Goal: Complete application form: Complete application form

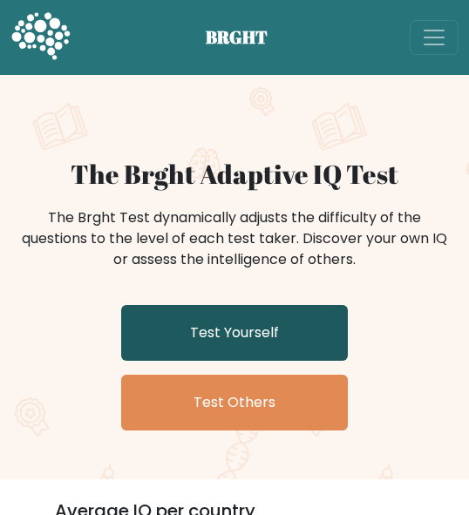
click at [256, 340] on link "Test Yourself" at bounding box center [234, 333] width 227 height 56
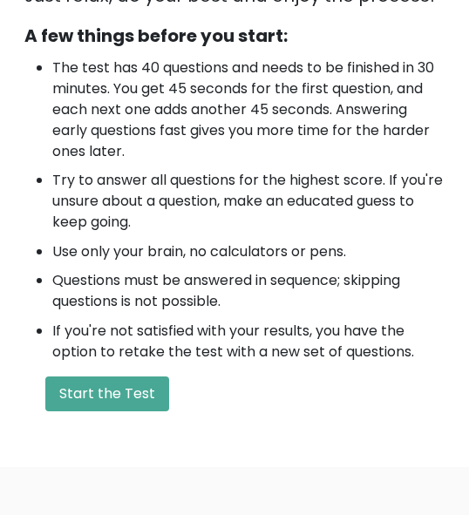
scroll to position [844, 0]
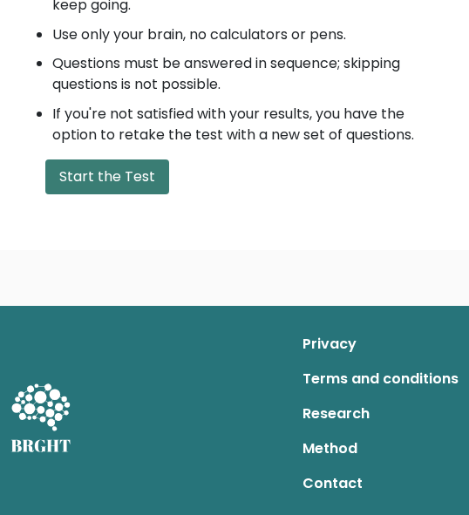
click at [137, 172] on button "Start the Test" at bounding box center [107, 176] width 124 height 35
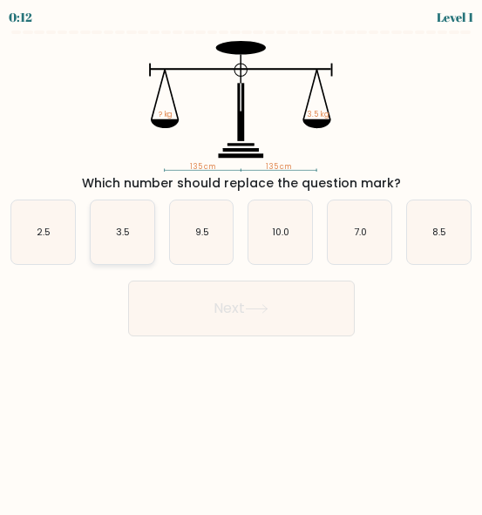
click at [127, 234] on text "3.5" at bounding box center [123, 232] width 14 height 13
click at [241, 258] on input "b. 3.5" at bounding box center [241, 260] width 1 height 4
radio input "true"
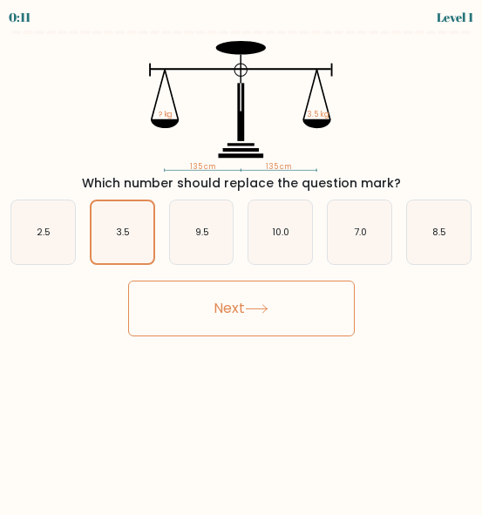
click at [191, 304] on button "Next" at bounding box center [241, 309] width 227 height 56
click at [210, 314] on button "Next" at bounding box center [241, 309] width 227 height 56
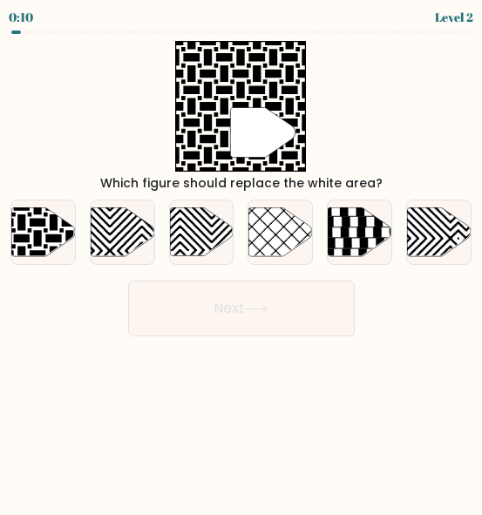
click at [244, 308] on button "Next" at bounding box center [241, 309] width 227 height 56
click at [35, 230] on icon at bounding box center [43, 232] width 64 height 49
click at [241, 258] on input "a." at bounding box center [241, 260] width 1 height 4
radio input "true"
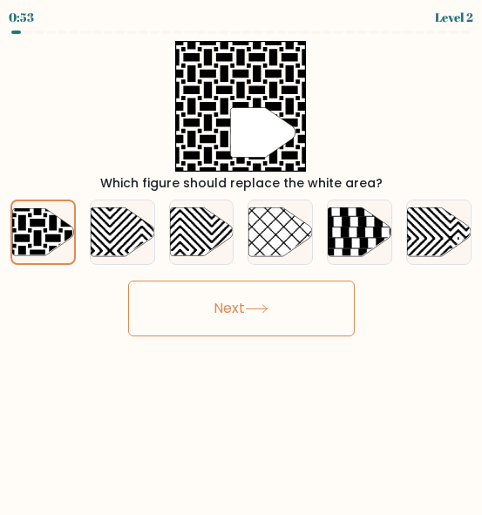
click at [230, 316] on button "Next" at bounding box center [241, 309] width 227 height 56
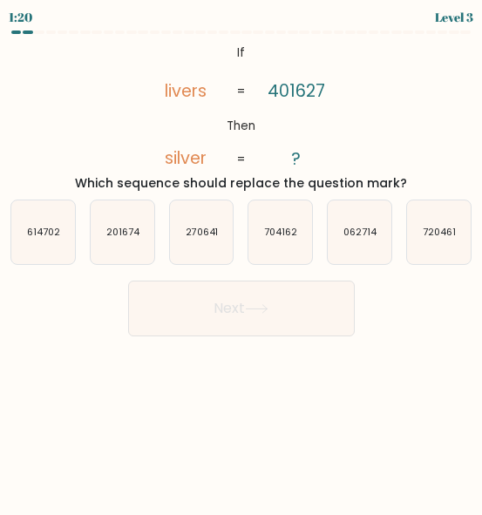
click at [193, 169] on tspan "silver" at bounding box center [186, 159] width 42 height 24
copy tspan "silver"
click at [239, 127] on tspan "Then" at bounding box center [241, 126] width 29 height 17
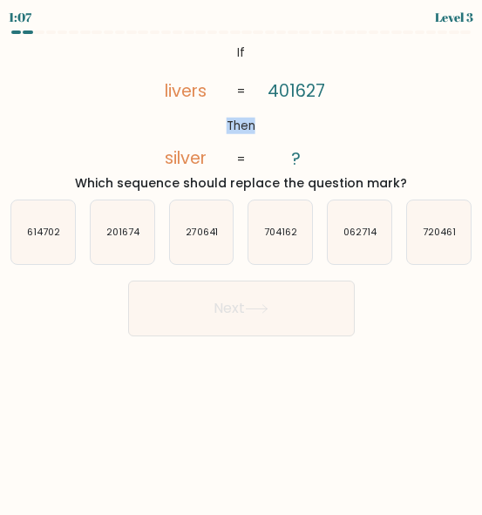
copy tspan "Then"
click at [136, 233] on text "201674" at bounding box center [123, 232] width 34 height 13
click at [241, 258] on input "b. 201674" at bounding box center [241, 260] width 1 height 4
radio input "true"
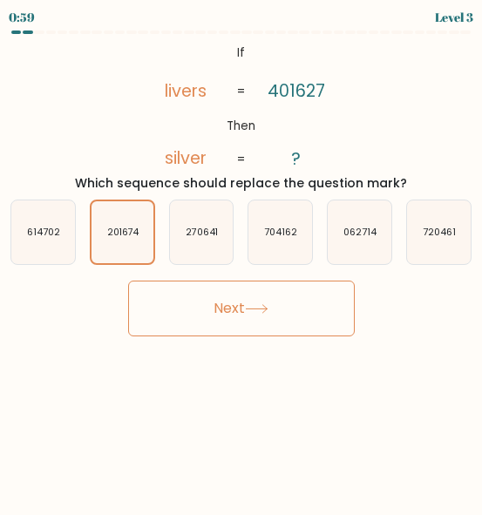
click at [231, 309] on button "Next" at bounding box center [241, 309] width 227 height 56
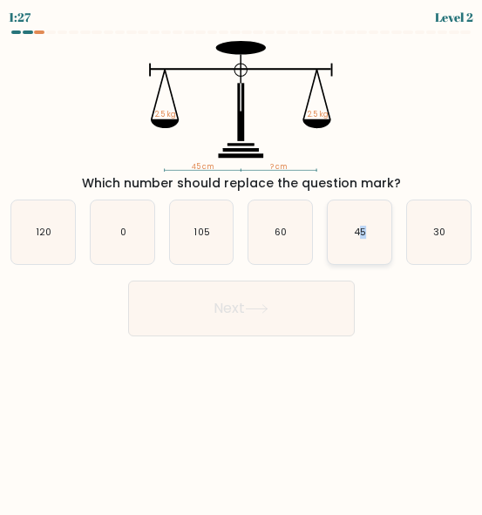
drag, startPoint x: 369, startPoint y: 235, endPoint x: 356, endPoint y: 240, distance: 13.8
click at [356, 240] on icon "45" at bounding box center [360, 232] width 64 height 64
click at [146, 240] on icon "0" at bounding box center [123, 232] width 64 height 64
click at [241, 258] on input "b. 0" at bounding box center [241, 260] width 1 height 4
radio input "true"
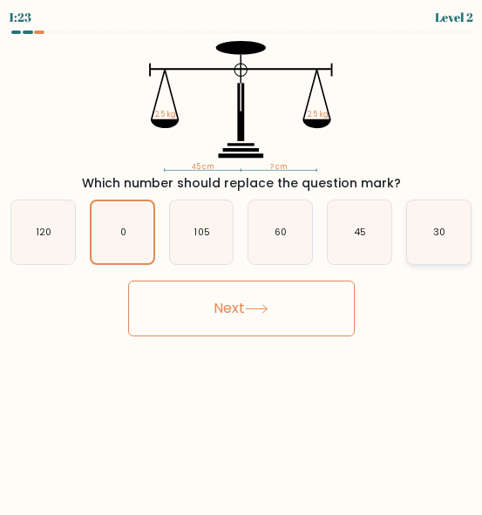
click at [448, 227] on icon "30" at bounding box center [439, 232] width 64 height 64
click at [242, 258] on input "f. 30" at bounding box center [241, 260] width 1 height 4
radio input "true"
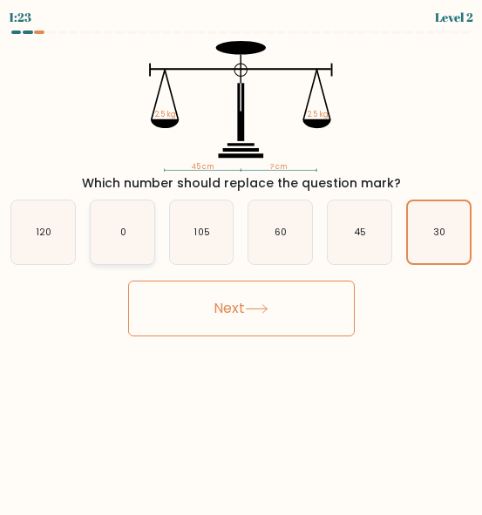
click at [151, 244] on icon "0" at bounding box center [123, 232] width 64 height 64
click at [241, 258] on input "b. 0" at bounding box center [241, 260] width 1 height 4
radio input "true"
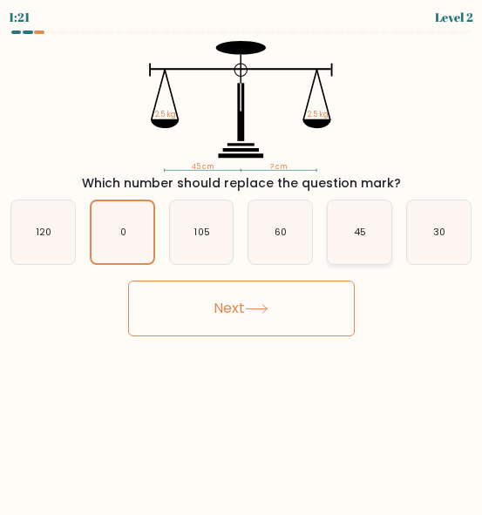
click at [385, 210] on icon "45" at bounding box center [360, 232] width 64 height 64
click at [242, 258] on input "e. 45" at bounding box center [241, 260] width 1 height 4
radio input "true"
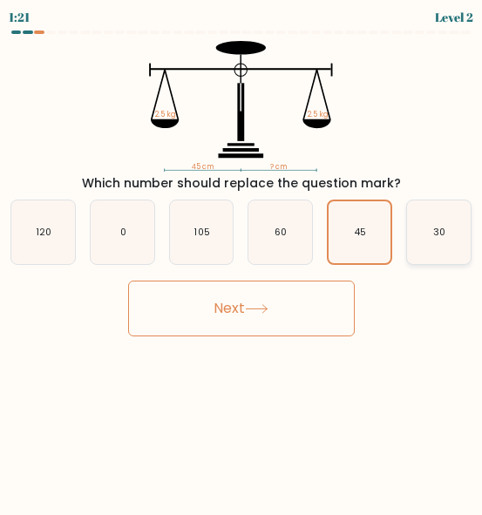
click at [438, 229] on text "30" at bounding box center [439, 232] width 12 height 13
click at [242, 258] on input "f. 30" at bounding box center [241, 260] width 1 height 4
radio input "true"
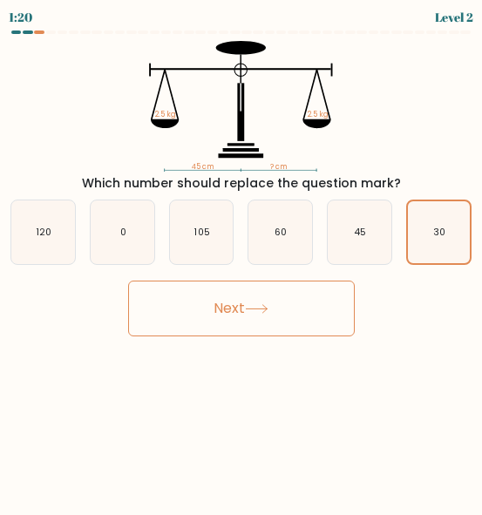
drag, startPoint x: 239, startPoint y: 304, endPoint x: 228, endPoint y: 303, distance: 10.5
click at [228, 303] on button "Next" at bounding box center [241, 309] width 227 height 56
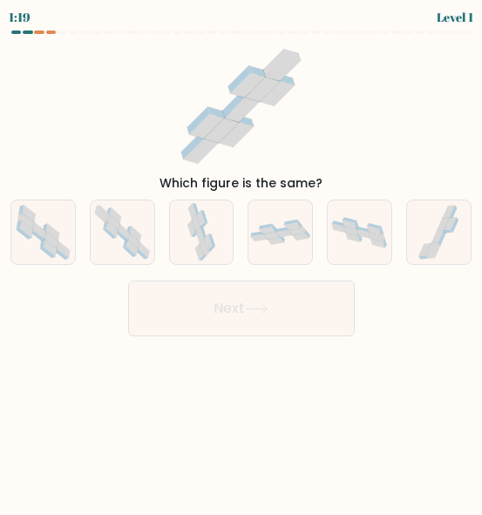
click at [228, 302] on button "Next" at bounding box center [241, 309] width 227 height 56
click at [128, 231] on icon at bounding box center [128, 230] width 4 height 8
click at [241, 258] on input "b." at bounding box center [241, 260] width 1 height 4
radio input "true"
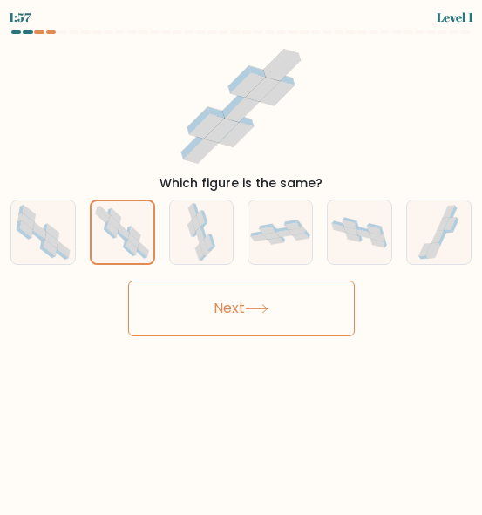
click at [218, 292] on button "Next" at bounding box center [241, 309] width 227 height 56
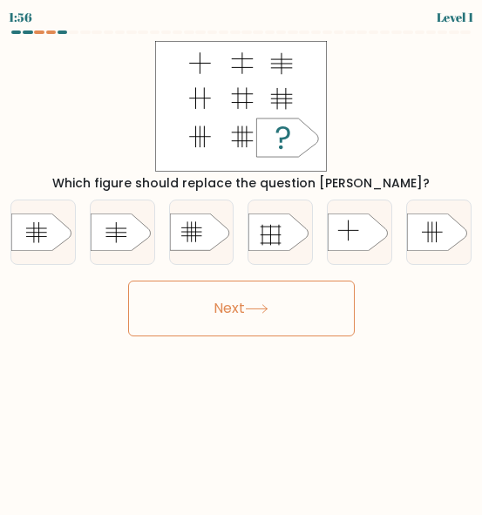
click at [238, 312] on button "Next" at bounding box center [241, 309] width 227 height 56
click at [352, 223] on icon at bounding box center [358, 232] width 59 height 37
click at [242, 258] on input "e." at bounding box center [241, 260] width 1 height 4
radio input "true"
click at [428, 241] on rect at bounding box center [428, 232] width 1 height 21
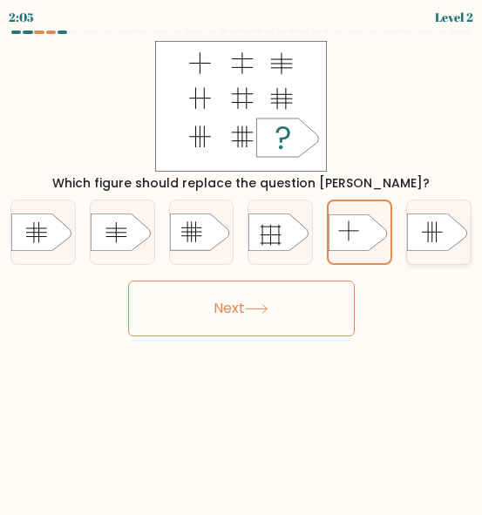
click at [242, 258] on input "f." at bounding box center [241, 260] width 1 height 4
radio input "true"
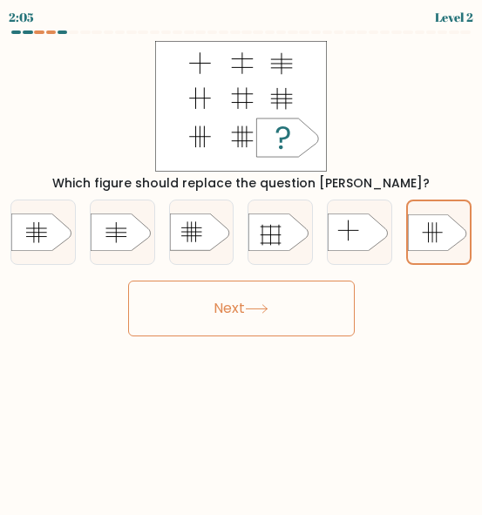
click at [281, 310] on button "Next" at bounding box center [241, 309] width 227 height 56
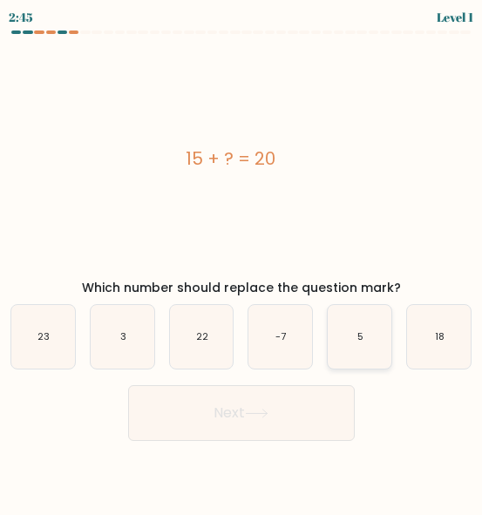
click at [345, 331] on icon "5" at bounding box center [360, 337] width 64 height 64
click at [242, 262] on input "e. 5" at bounding box center [241, 260] width 1 height 4
radio input "true"
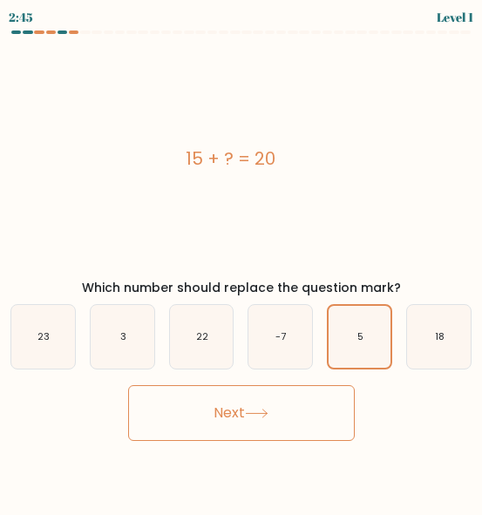
click at [248, 394] on button "Next" at bounding box center [241, 413] width 227 height 56
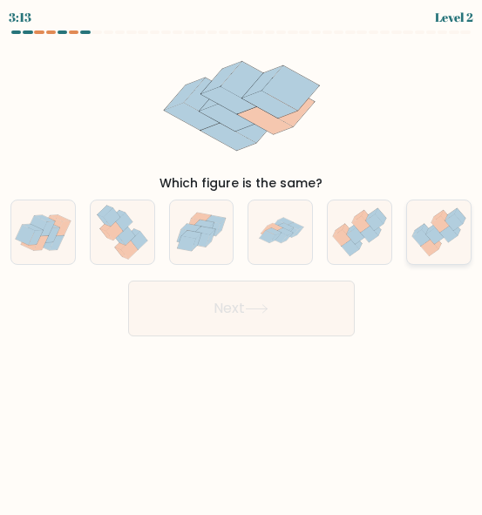
click at [444, 214] on icon at bounding box center [446, 219] width 11 height 16
click at [242, 258] on input "f." at bounding box center [241, 260] width 1 height 4
radio input "true"
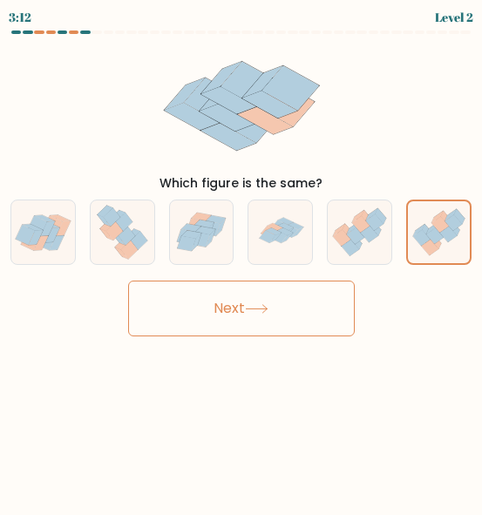
click at [233, 311] on button "Next" at bounding box center [241, 309] width 227 height 56
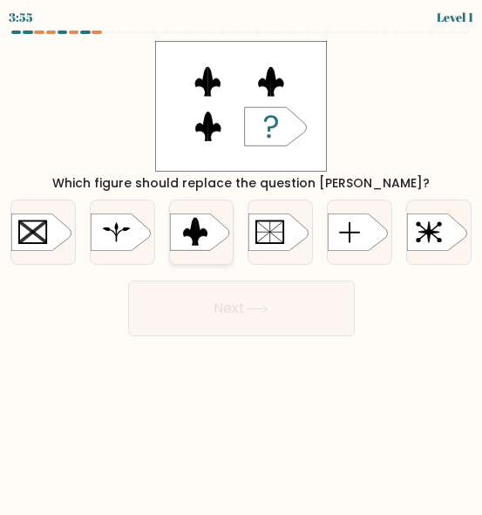
click at [214, 227] on rect at bounding box center [167, 213] width 166 height 126
click at [241, 258] on input "c." at bounding box center [241, 260] width 1 height 4
radio input "true"
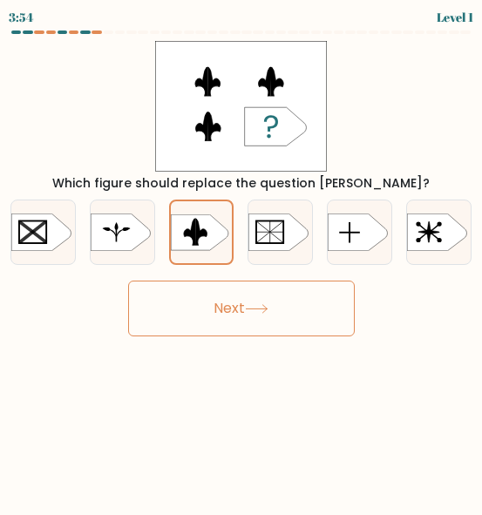
click at [275, 294] on button "Next" at bounding box center [241, 309] width 227 height 56
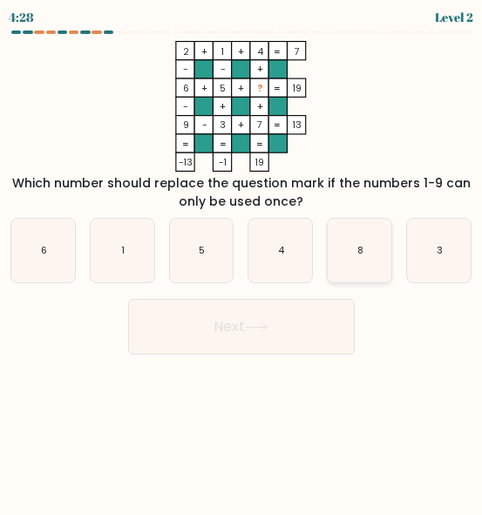
click at [348, 251] on icon "8" at bounding box center [360, 251] width 64 height 64
click at [242, 258] on input "e. 8" at bounding box center [241, 260] width 1 height 4
radio input "true"
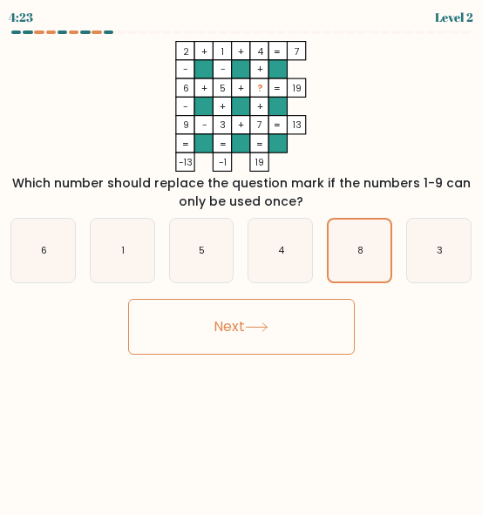
click at [274, 322] on button "Next" at bounding box center [241, 327] width 227 height 56
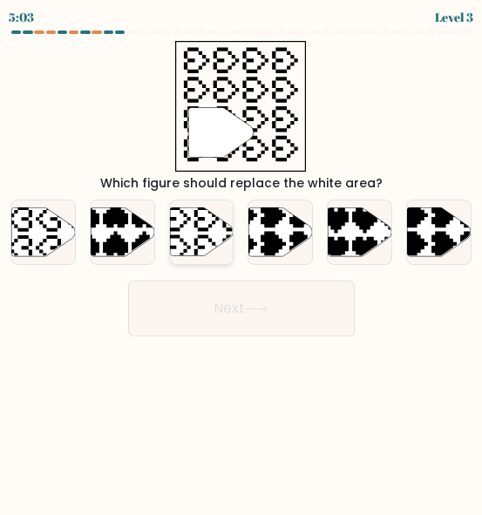
click at [192, 237] on icon at bounding box center [202, 232] width 64 height 49
click at [241, 258] on input "c." at bounding box center [241, 260] width 1 height 4
radio input "true"
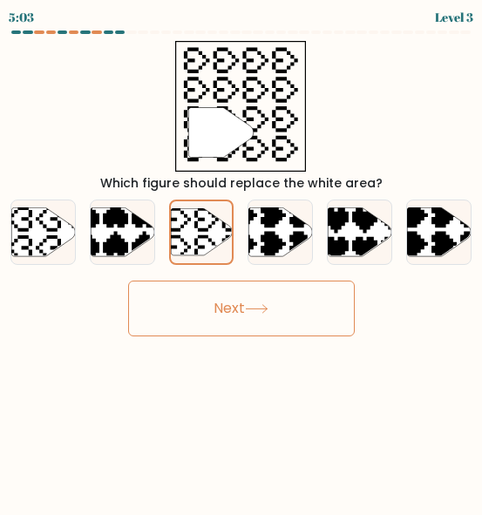
click at [210, 302] on button "Next" at bounding box center [241, 309] width 227 height 56
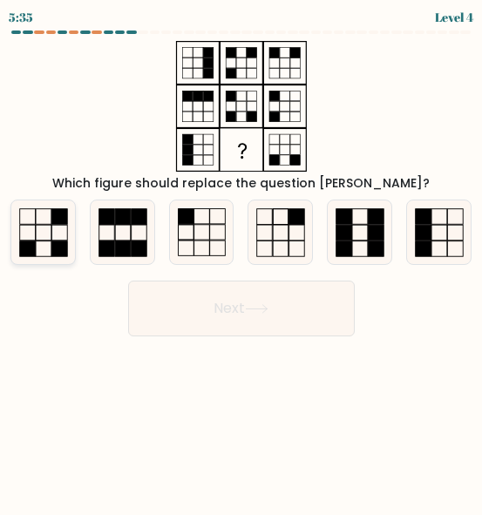
click at [44, 234] on icon at bounding box center [43, 232] width 64 height 64
click at [241, 258] on input "a." at bounding box center [241, 260] width 1 height 4
radio input "true"
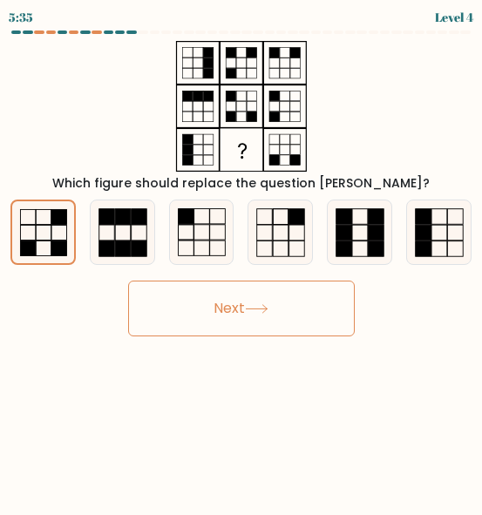
click at [193, 292] on button "Next" at bounding box center [241, 309] width 227 height 56
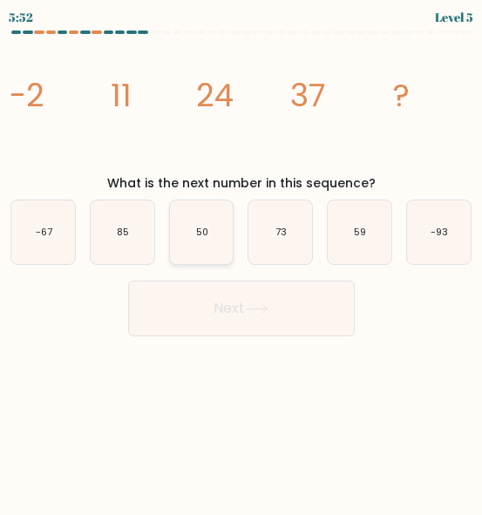
click at [201, 232] on text "50" at bounding box center [202, 232] width 12 height 13
click at [241, 258] on input "c. 50" at bounding box center [241, 260] width 1 height 4
radio input "true"
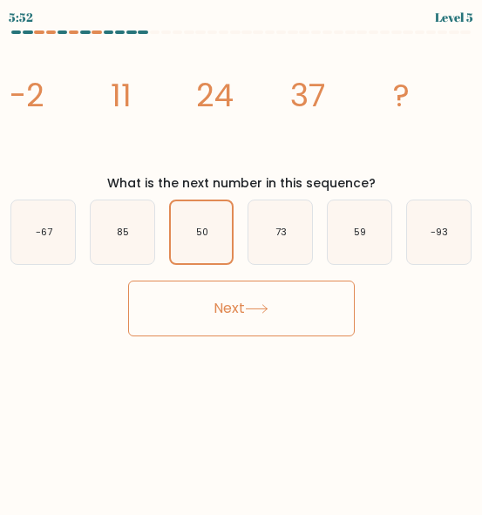
click at [190, 311] on button "Next" at bounding box center [241, 309] width 227 height 56
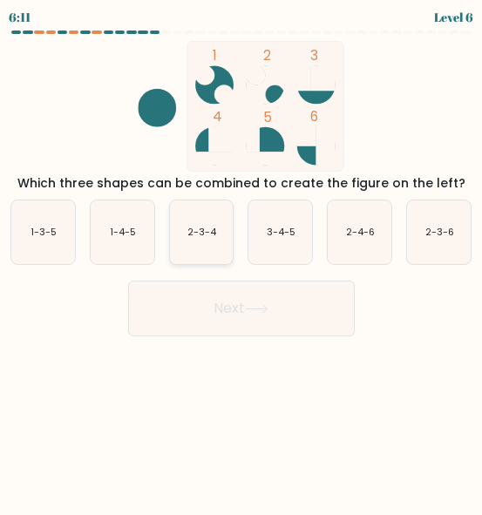
click at [196, 220] on icon "2-3-4" at bounding box center [202, 232] width 64 height 64
click at [241, 258] on input "c. 2-3-4" at bounding box center [241, 260] width 1 height 4
radio input "true"
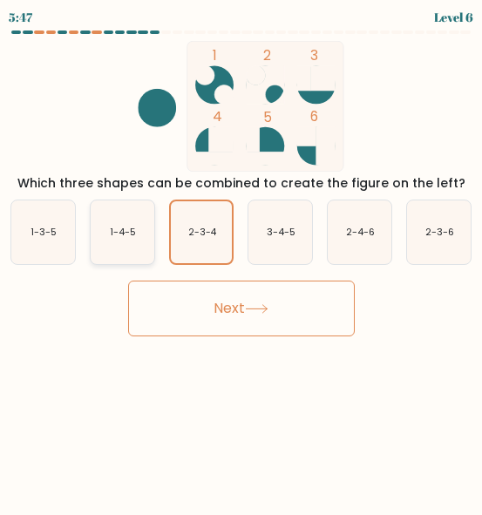
click at [122, 238] on text "1-4-5" at bounding box center [123, 232] width 26 height 13
click at [241, 258] on input "b. 1-4-5" at bounding box center [241, 260] width 1 height 4
radio input "true"
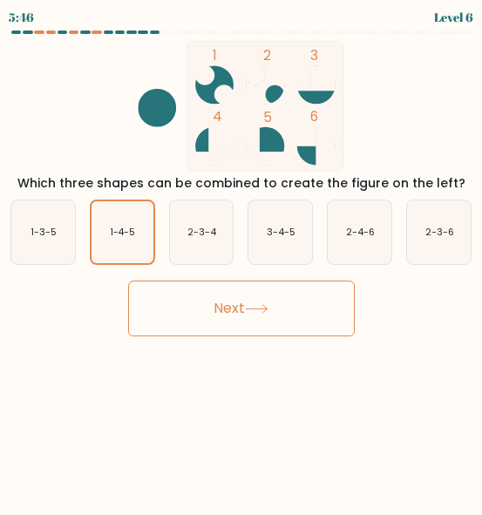
click at [213, 301] on button "Next" at bounding box center [241, 309] width 227 height 56
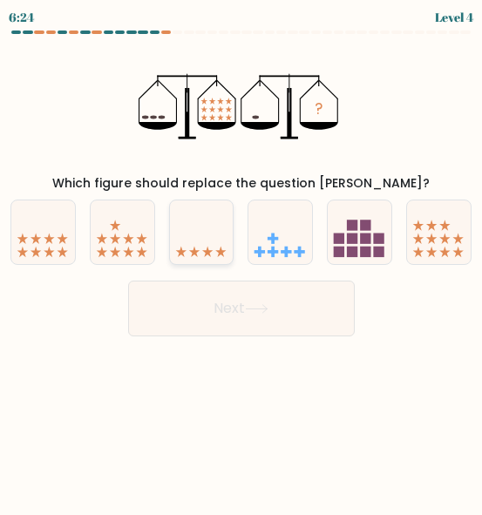
click at [195, 237] on icon at bounding box center [202, 233] width 64 height 52
click at [241, 258] on input "c." at bounding box center [241, 260] width 1 height 4
radio input "true"
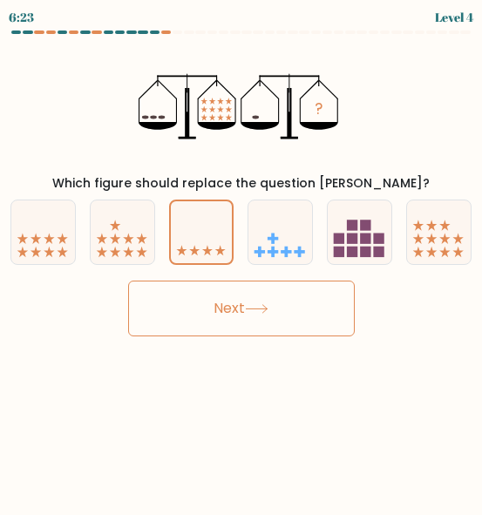
click at [206, 303] on button "Next" at bounding box center [241, 309] width 227 height 56
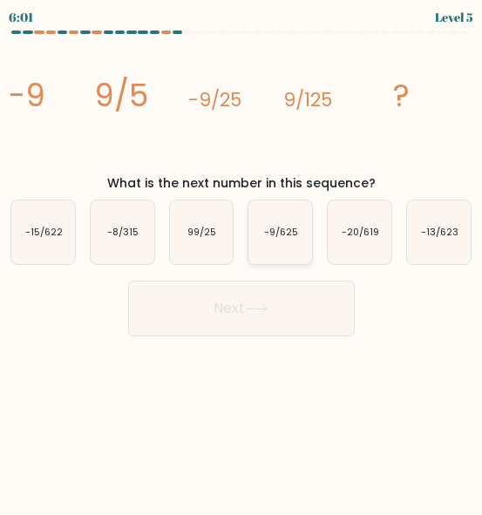
click at [288, 234] on text "-9/625" at bounding box center [281, 232] width 34 height 13
click at [242, 258] on input "d. -9/625" at bounding box center [241, 260] width 1 height 4
radio input "true"
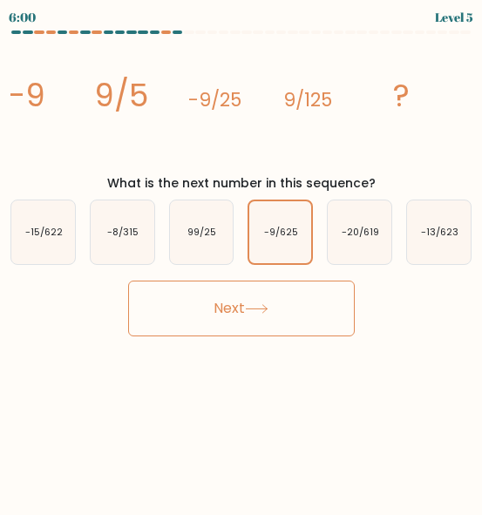
click at [292, 302] on button "Next" at bounding box center [241, 309] width 227 height 56
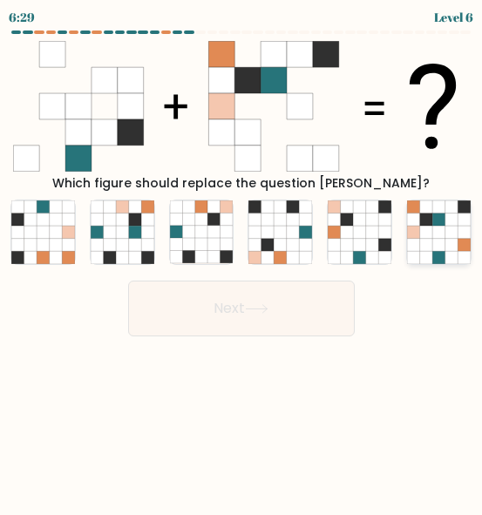
click at [439, 207] on icon at bounding box center [438, 206] width 13 height 13
click at [242, 258] on input "f." at bounding box center [241, 260] width 1 height 4
radio input "true"
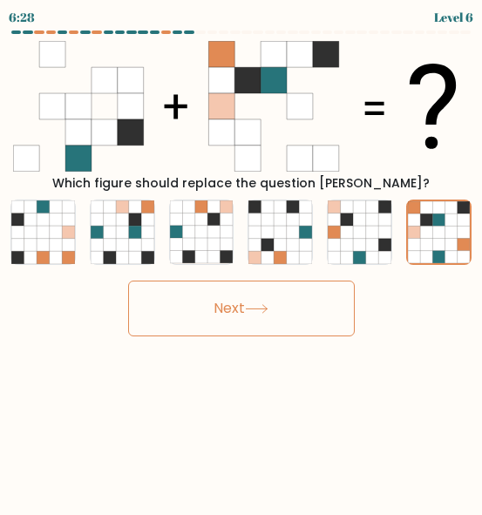
click at [272, 288] on button "Next" at bounding box center [241, 309] width 227 height 56
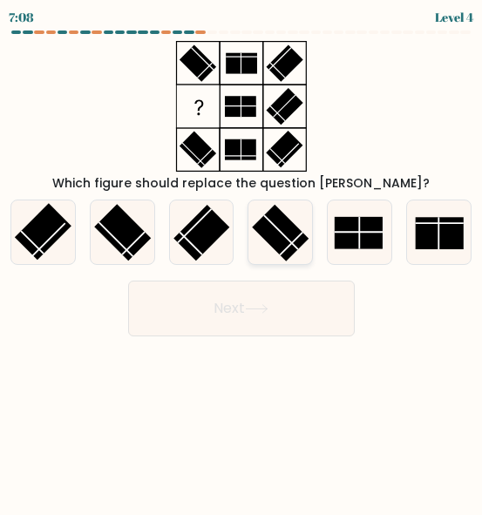
click at [288, 227] on rect at bounding box center [281, 233] width 57 height 57
click at [242, 258] on input "d." at bounding box center [241, 260] width 1 height 4
radio input "true"
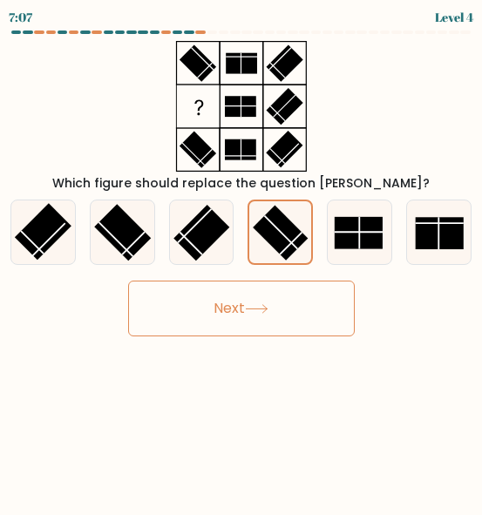
click at [282, 297] on button "Next" at bounding box center [241, 309] width 227 height 56
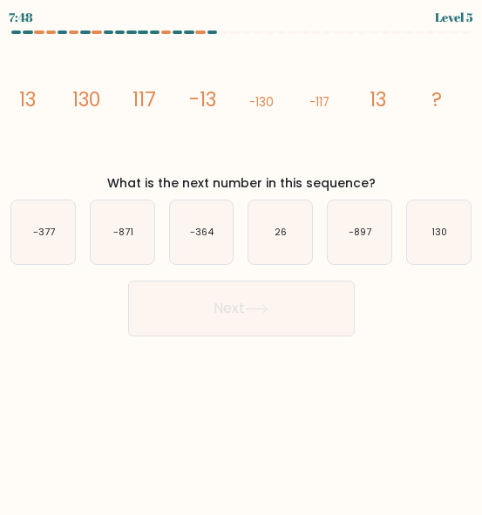
click at [224, 456] on body "7:48 Level 5" at bounding box center [241, 257] width 482 height 515
click at [437, 225] on icon "130" at bounding box center [439, 232] width 64 height 64
click at [242, 258] on input "f. 130" at bounding box center [241, 260] width 1 height 4
radio input "true"
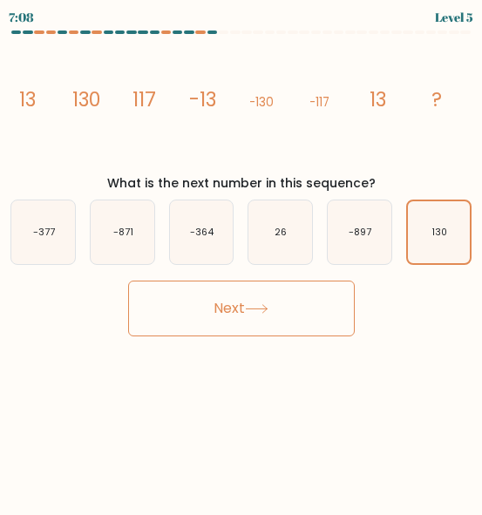
click at [277, 302] on button "Next" at bounding box center [241, 309] width 227 height 56
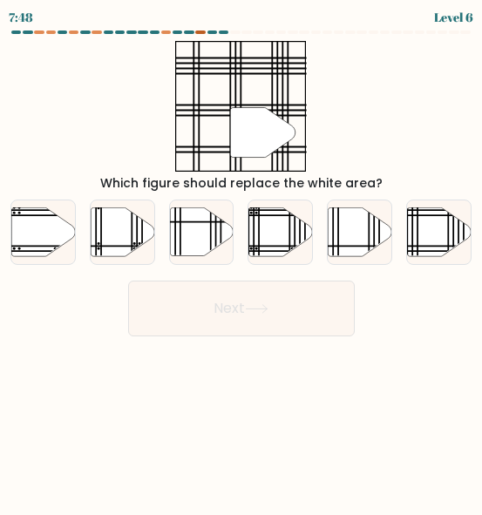
click at [196, 32] on div at bounding box center [200, 32] width 10 height 3
click at [431, 224] on icon at bounding box center [439, 232] width 64 height 49
click at [242, 258] on input "f." at bounding box center [241, 260] width 1 height 4
radio input "true"
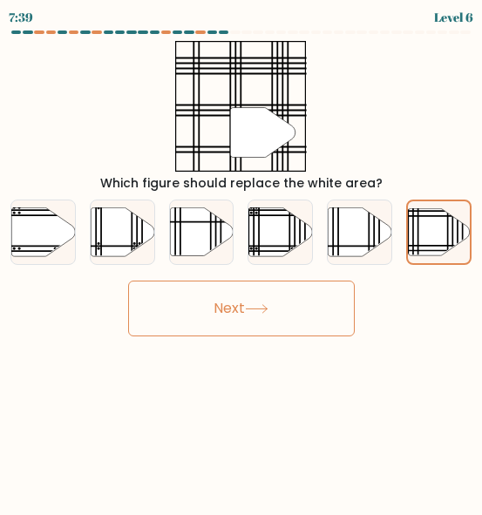
click at [248, 311] on button "Next" at bounding box center [241, 309] width 227 height 56
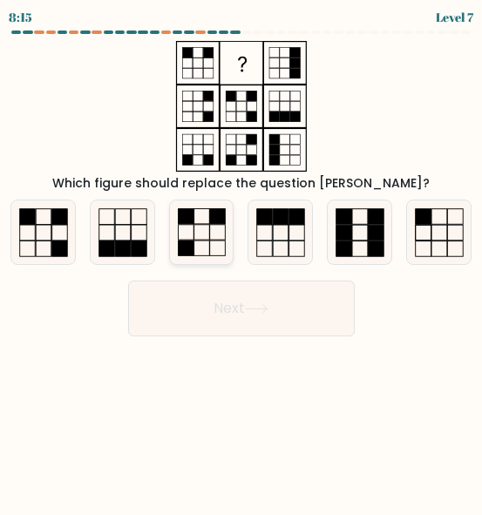
click at [197, 241] on rect at bounding box center [202, 233] width 16 height 16
click at [241, 258] on input "c." at bounding box center [241, 260] width 1 height 4
radio input "true"
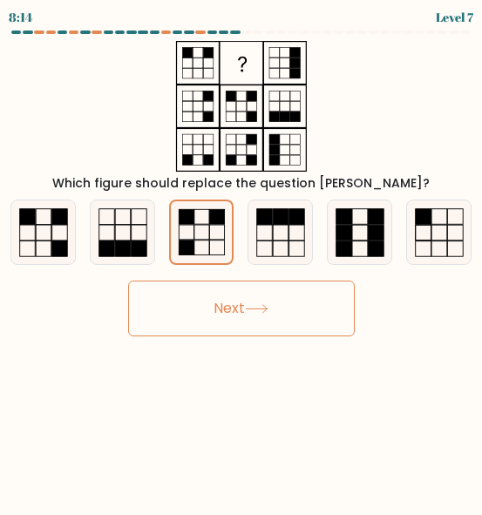
click at [248, 310] on button "Next" at bounding box center [241, 309] width 227 height 56
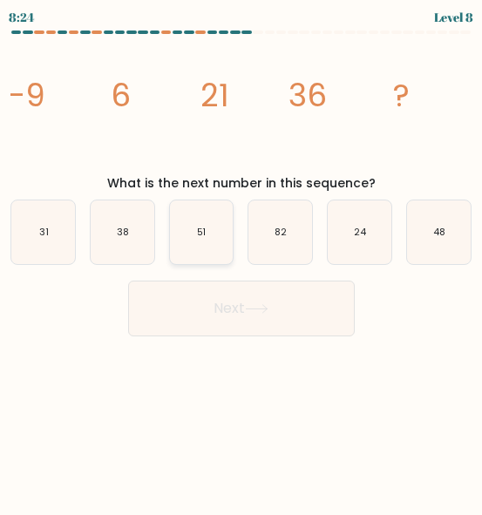
click at [193, 244] on icon "51" at bounding box center [202, 232] width 64 height 64
click at [241, 258] on input "c. 51" at bounding box center [241, 260] width 1 height 4
radio input "true"
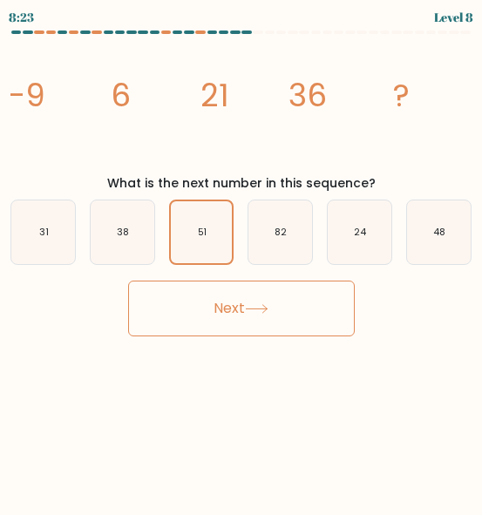
click at [214, 312] on button "Next" at bounding box center [241, 309] width 227 height 56
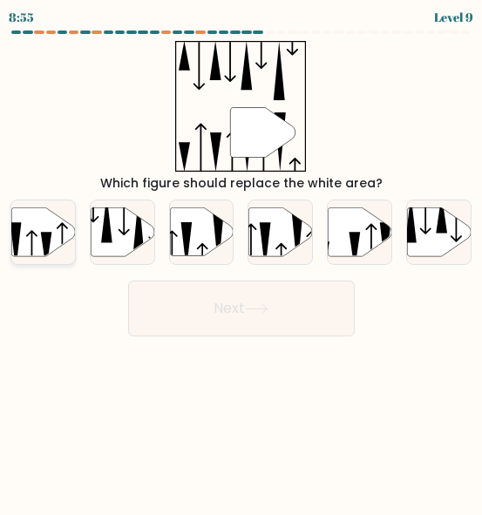
click at [53, 226] on icon at bounding box center [43, 232] width 64 height 49
click at [241, 258] on input "a." at bounding box center [241, 260] width 1 height 4
radio input "true"
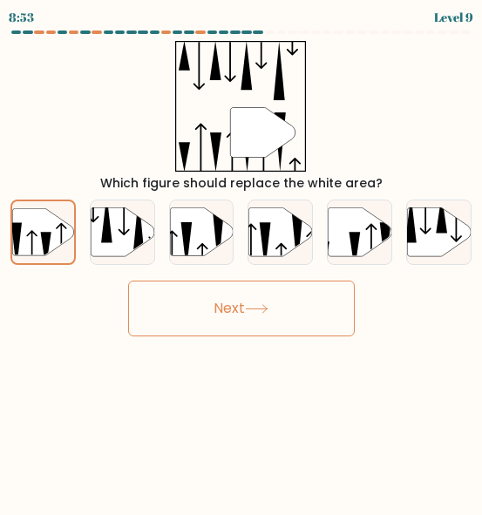
click at [238, 264] on div "c." at bounding box center [201, 232] width 79 height 65
click at [267, 305] on icon at bounding box center [256, 309] width 21 height 8
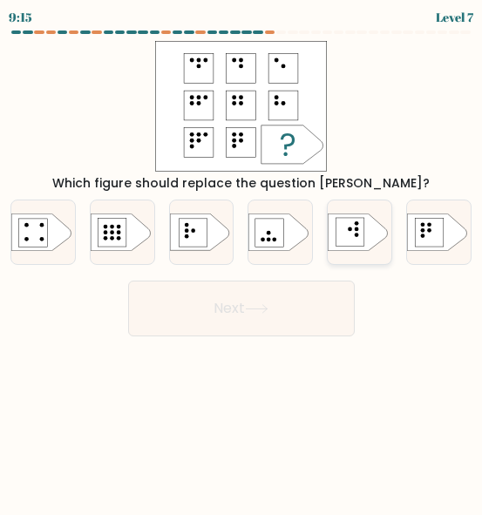
click at [354, 227] on rect at bounding box center [350, 232] width 29 height 29
click at [242, 258] on input "e." at bounding box center [241, 260] width 1 height 4
radio input "true"
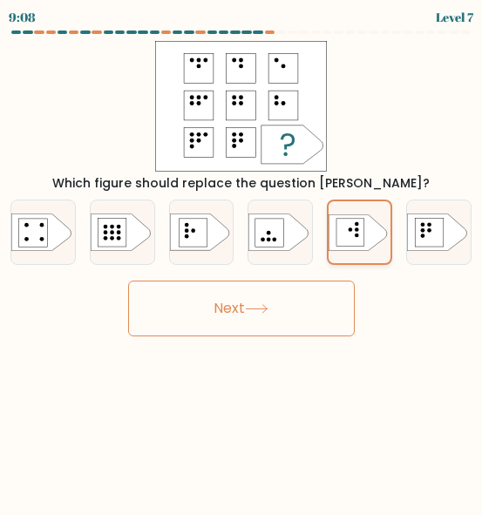
click at [368, 241] on icon at bounding box center [358, 232] width 58 height 36
click at [242, 258] on input "e." at bounding box center [241, 260] width 1 height 4
click at [268, 304] on icon at bounding box center [257, 309] width 24 height 10
click at [251, 313] on icon at bounding box center [257, 309] width 24 height 10
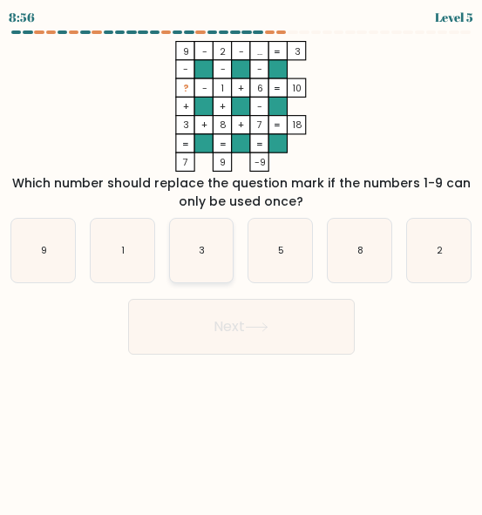
click at [206, 247] on icon "3" at bounding box center [202, 251] width 64 height 64
click at [241, 258] on input "c. 3" at bounding box center [241, 260] width 1 height 4
radio input "true"
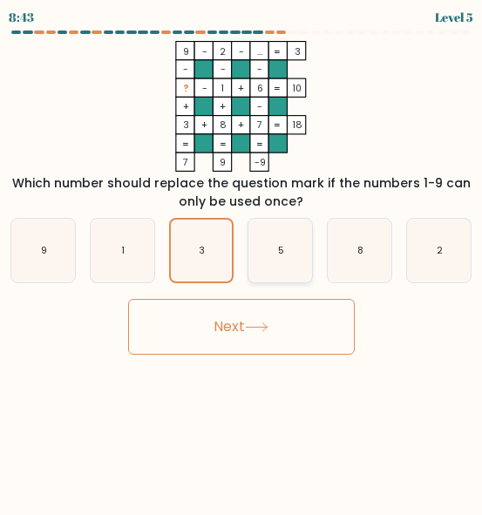
click at [274, 243] on icon "5" at bounding box center [280, 251] width 64 height 64
click at [242, 258] on input "d. 5" at bounding box center [241, 260] width 1 height 4
radio input "true"
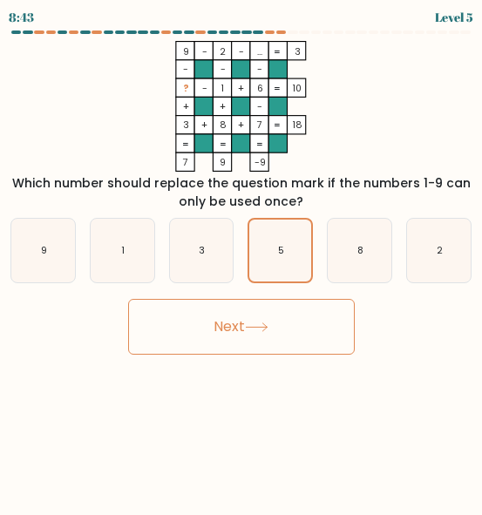
click at [241, 318] on button "Next" at bounding box center [241, 327] width 227 height 56
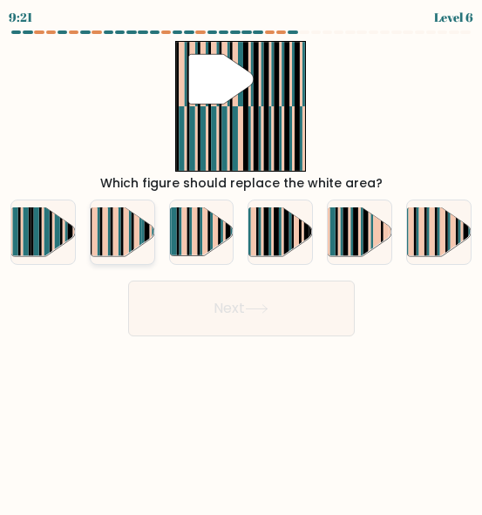
click at [115, 235] on rect at bounding box center [114, 227] width 5 height 63
click at [241, 258] on input "b." at bounding box center [241, 260] width 1 height 4
radio input "true"
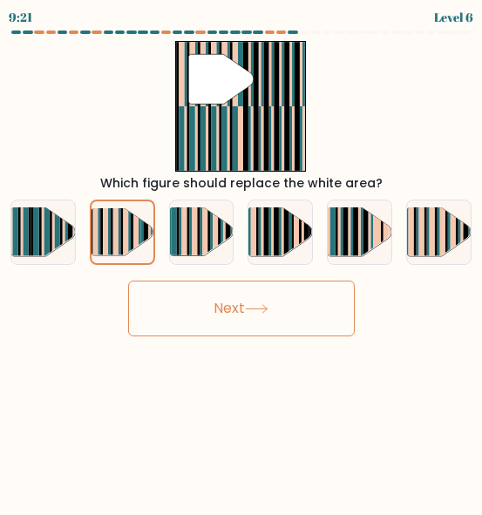
click at [270, 315] on button "Next" at bounding box center [241, 309] width 227 height 56
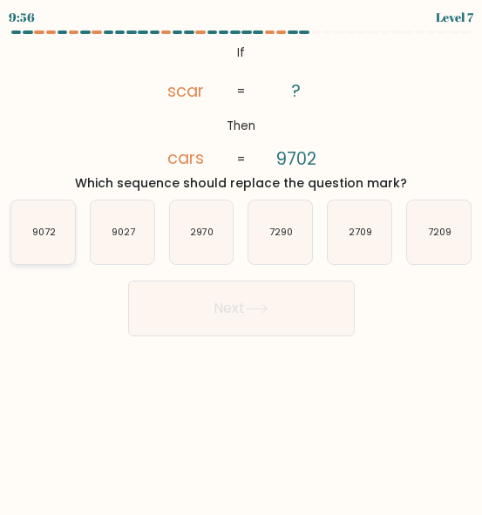
click at [44, 237] on text "9072" at bounding box center [44, 232] width 24 height 13
click at [241, 258] on input "a. 9072" at bounding box center [241, 260] width 1 height 4
radio input "true"
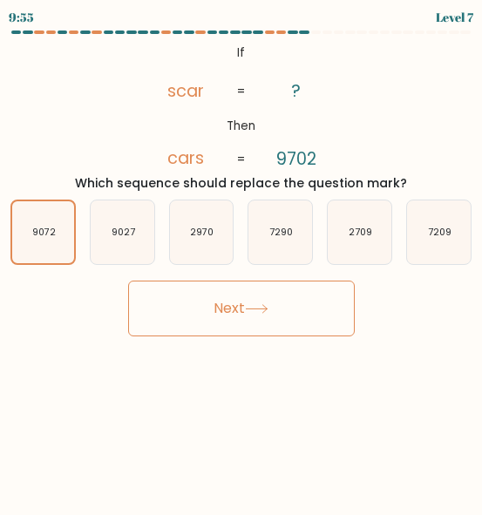
click at [175, 309] on button "Next" at bounding box center [241, 309] width 227 height 56
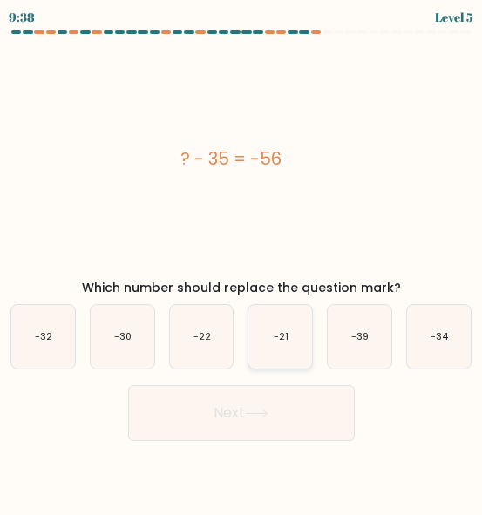
click at [285, 343] on text "-21" at bounding box center [281, 336] width 15 height 13
click at [242, 262] on input "d. -21" at bounding box center [241, 260] width 1 height 4
radio input "true"
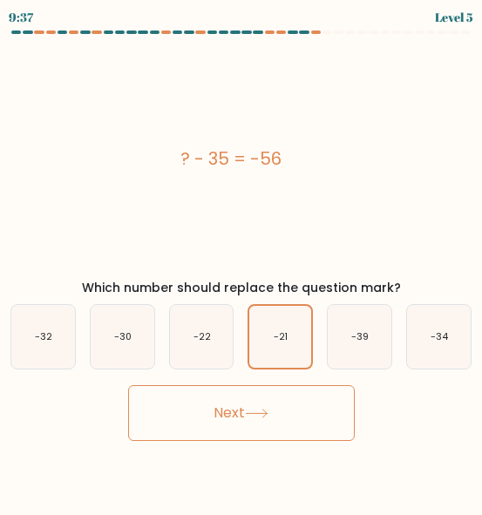
click at [277, 412] on button "Next" at bounding box center [241, 413] width 227 height 56
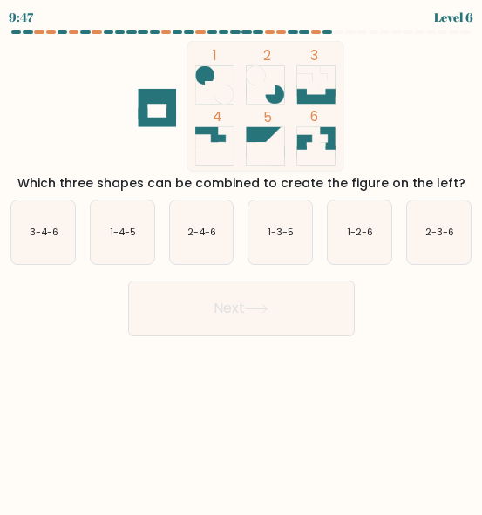
click at [193, 195] on div "a. 3-4-6 b. 1-4-5 c. 2-4-6 d. 1-3-5" at bounding box center [240, 225] width 475 height 79
click at [224, 222] on icon "2-4-6" at bounding box center [202, 232] width 64 height 64
click at [241, 258] on input "c. 2-4-6" at bounding box center [241, 260] width 1 height 4
radio input "true"
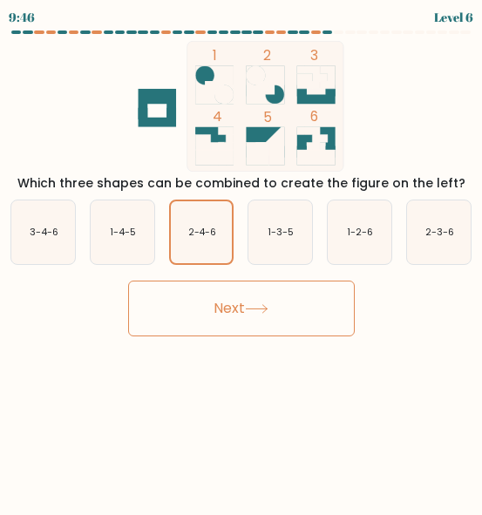
click at [268, 301] on button "Next" at bounding box center [241, 309] width 227 height 56
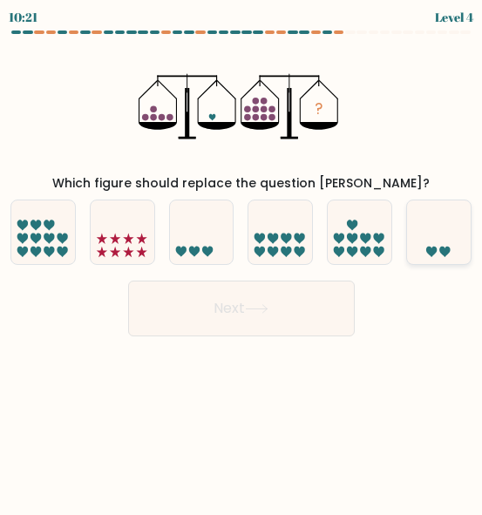
click at [431, 229] on icon at bounding box center [439, 233] width 64 height 52
click at [242, 258] on input "f." at bounding box center [241, 260] width 1 height 4
radio input "true"
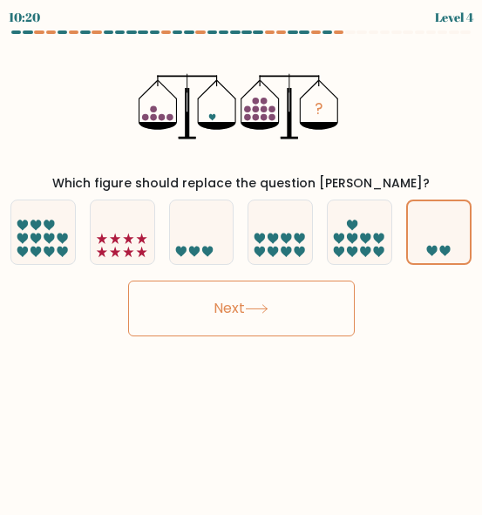
click at [299, 307] on button "Next" at bounding box center [241, 309] width 227 height 56
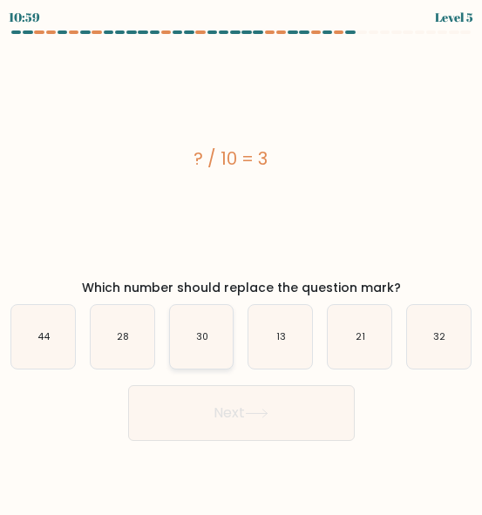
click at [197, 339] on text "30" at bounding box center [202, 336] width 12 height 13
click at [241, 262] on input "c. 30" at bounding box center [241, 260] width 1 height 4
radio input "true"
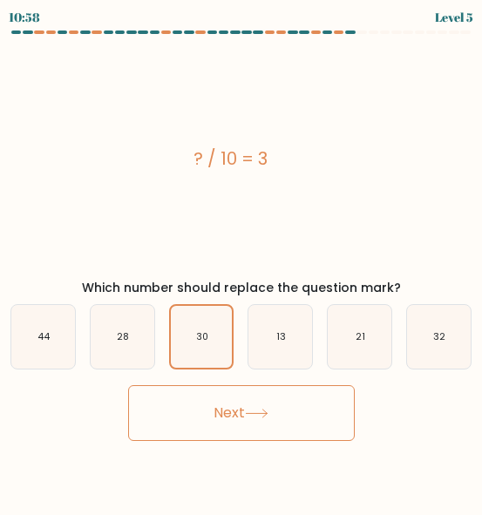
click at [243, 425] on button "Next" at bounding box center [241, 413] width 227 height 56
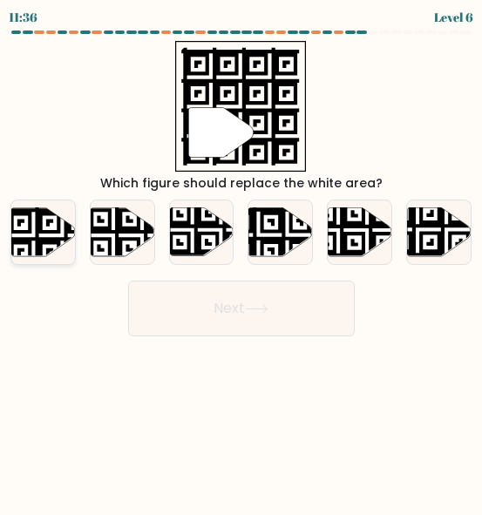
click at [41, 234] on icon at bounding box center [61, 206] width 115 height 115
click at [241, 258] on input "a." at bounding box center [241, 260] width 1 height 4
radio input "true"
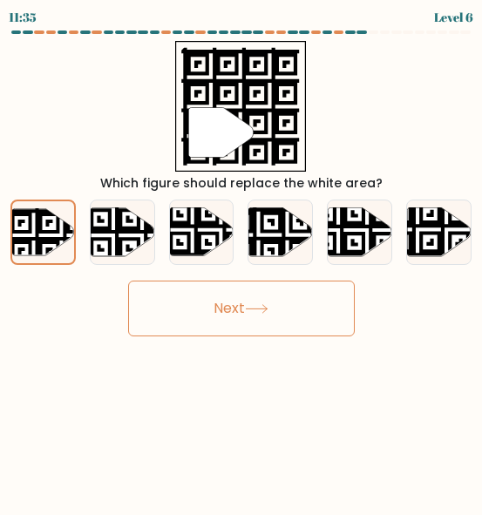
click at [214, 293] on button "Next" at bounding box center [241, 309] width 227 height 56
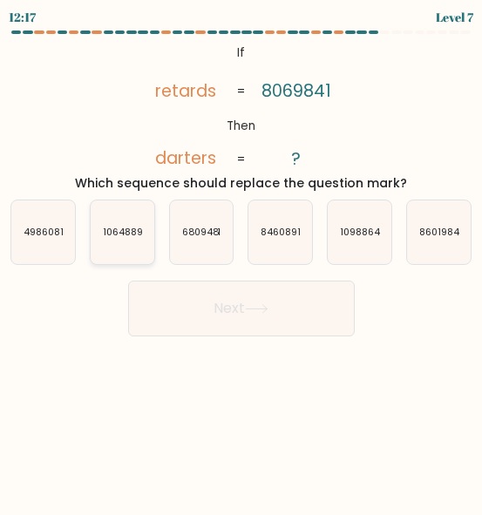
click at [120, 239] on text "1064889" at bounding box center [123, 232] width 40 height 13
click at [241, 258] on input "b. 1064889" at bounding box center [241, 260] width 1 height 4
radio input "true"
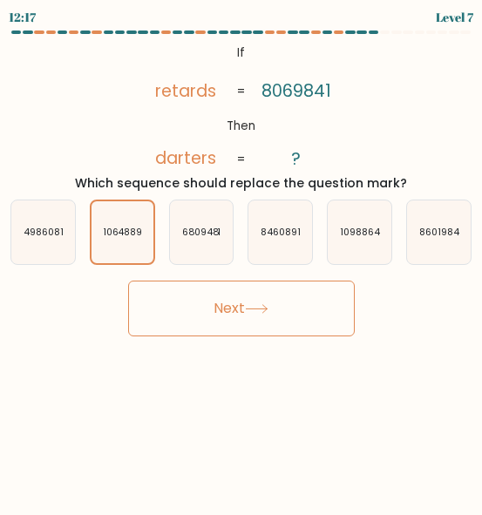
click at [185, 287] on button "Next" at bounding box center [241, 309] width 227 height 56
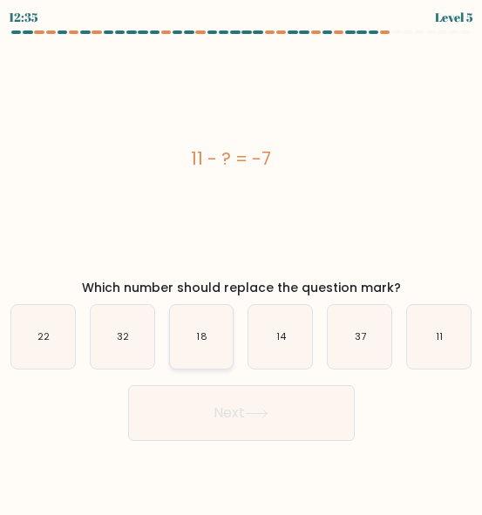
click at [209, 337] on icon "18" at bounding box center [202, 337] width 64 height 64
click at [241, 262] on input "c. 18" at bounding box center [241, 260] width 1 height 4
radio input "true"
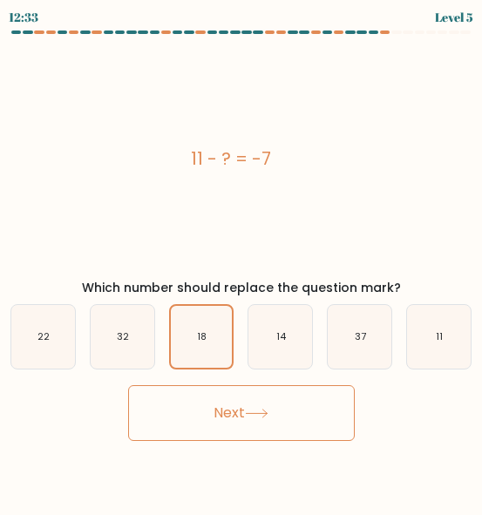
click at [235, 414] on button "Next" at bounding box center [241, 413] width 227 height 56
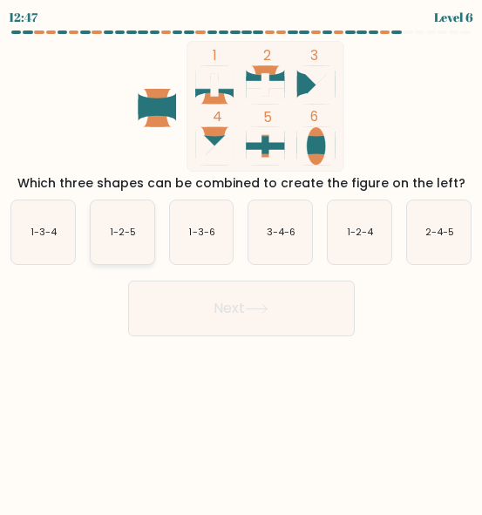
click at [108, 251] on icon "1-2-5" at bounding box center [123, 232] width 64 height 64
click at [241, 258] on input "b. 1-2-5" at bounding box center [241, 260] width 1 height 4
radio input "true"
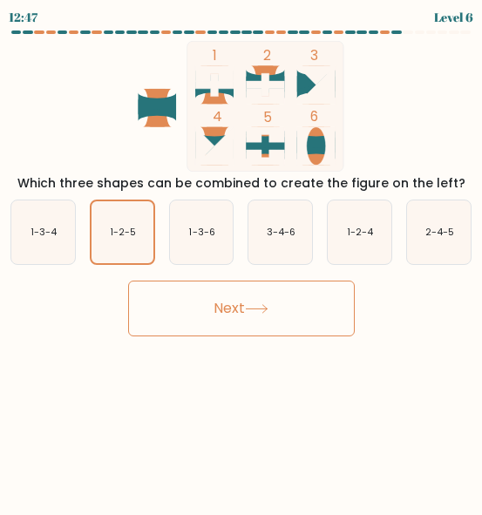
click at [310, 300] on button "Next" at bounding box center [241, 309] width 227 height 56
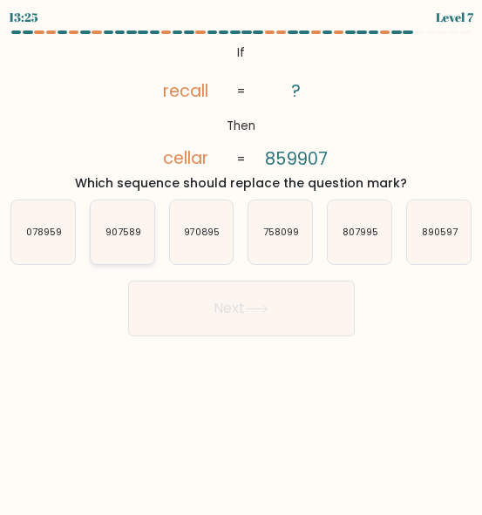
click at [126, 246] on icon "907589" at bounding box center [123, 232] width 64 height 64
click at [241, 258] on input "b. 907589" at bounding box center [241, 260] width 1 height 4
radio input "true"
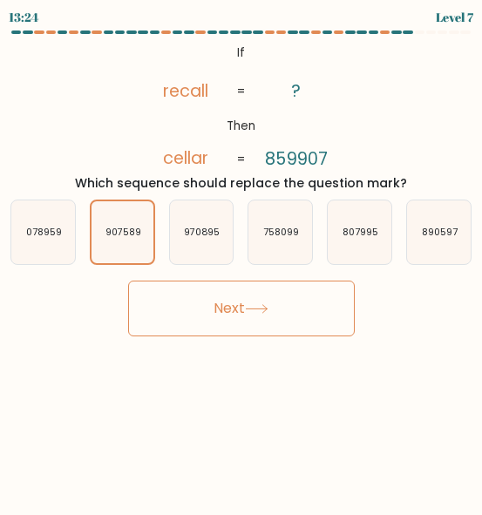
click at [187, 287] on button "Next" at bounding box center [241, 309] width 227 height 56
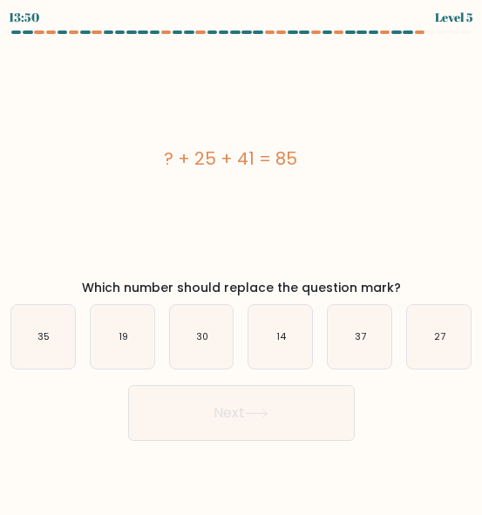
drag, startPoint x: 146, startPoint y: 485, endPoint x: 128, endPoint y: 438, distance: 50.2
click at [146, 482] on body "13:50 Level 5" at bounding box center [241, 257] width 482 height 515
click at [100, 340] on icon "19" at bounding box center [123, 337] width 64 height 64
click at [241, 262] on input "b. 19" at bounding box center [241, 260] width 1 height 4
radio input "true"
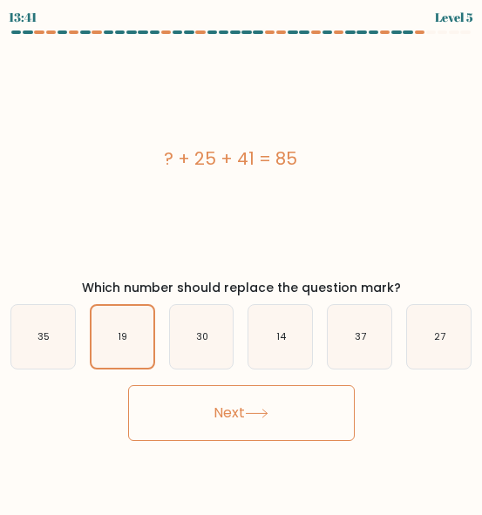
click at [222, 398] on button "Next" at bounding box center [241, 413] width 227 height 56
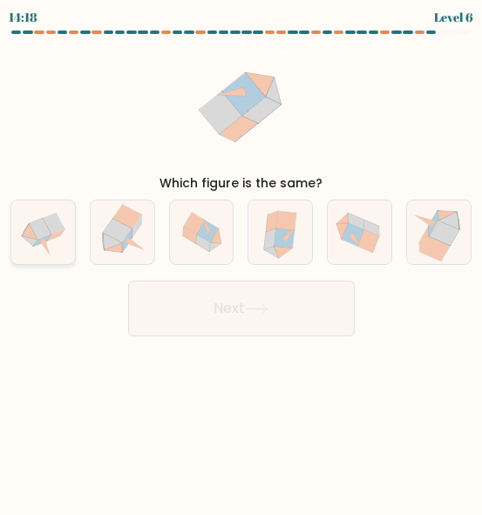
click at [63, 250] on icon at bounding box center [43, 232] width 64 height 64
click at [241, 258] on input "a." at bounding box center [241, 260] width 1 height 4
radio input "true"
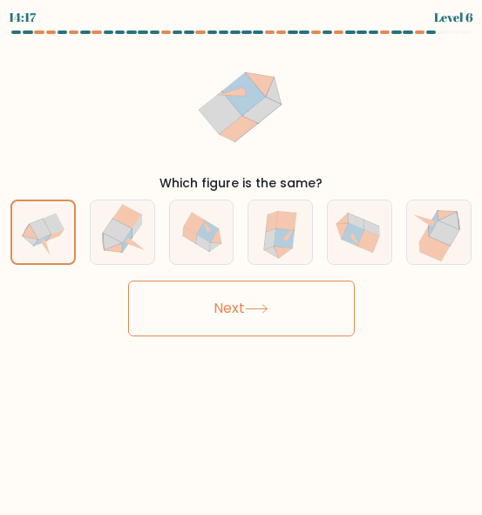
click at [209, 307] on button "Next" at bounding box center [241, 309] width 227 height 56
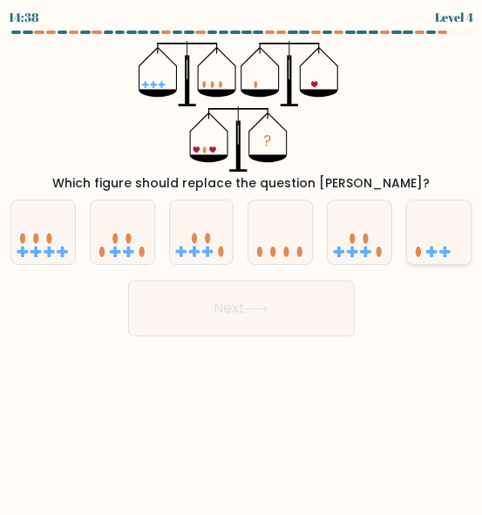
click at [446, 229] on icon at bounding box center [439, 233] width 64 height 52
click at [242, 258] on input "f." at bounding box center [241, 260] width 1 height 4
radio input "true"
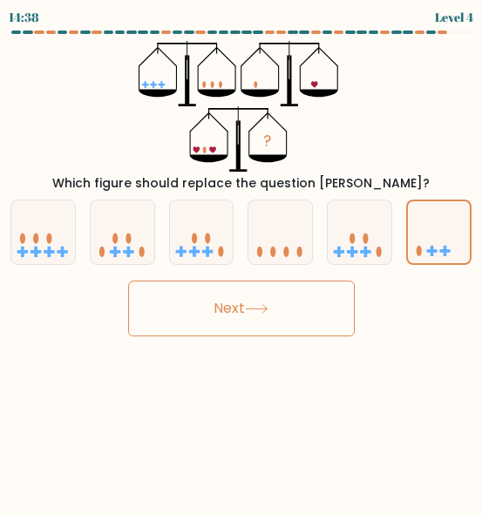
click at [256, 316] on button "Next" at bounding box center [241, 309] width 227 height 56
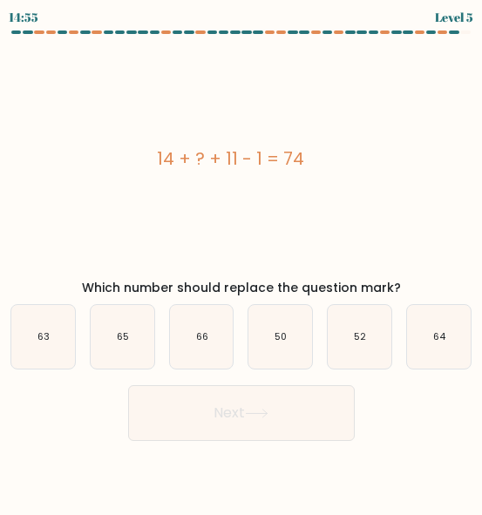
drag, startPoint x: 284, startPoint y: 329, endPoint x: 295, endPoint y: 395, distance: 66.2
click at [284, 329] on icon "50" at bounding box center [280, 337] width 64 height 64
click at [242, 262] on input "d. 50" at bounding box center [241, 260] width 1 height 4
radio input "true"
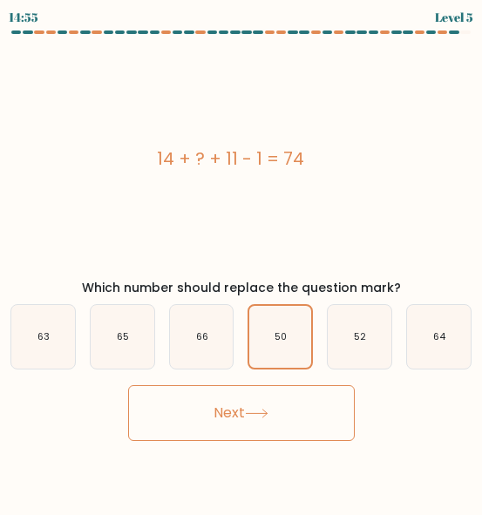
click at [295, 408] on button "Next" at bounding box center [241, 413] width 227 height 56
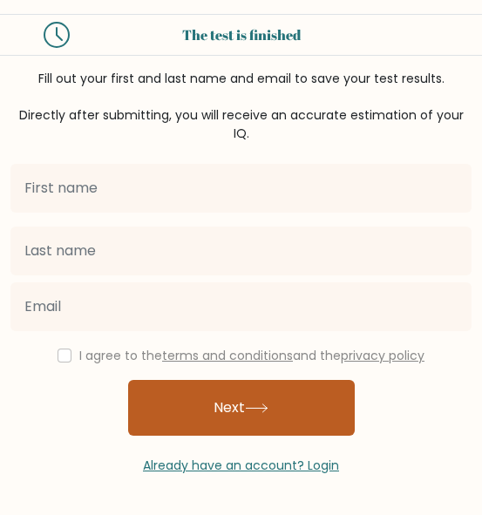
click at [261, 404] on icon at bounding box center [257, 409] width 24 height 10
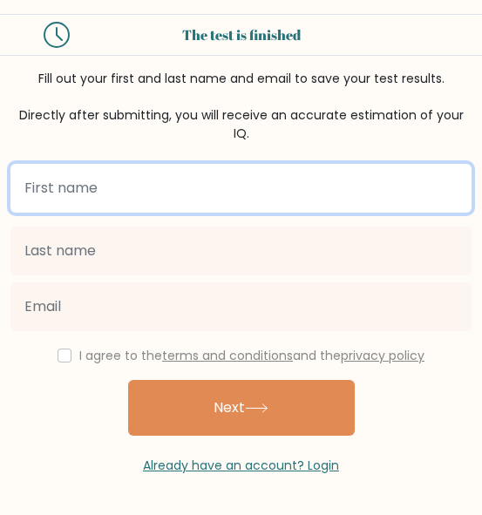
click at [234, 164] on input "text" at bounding box center [240, 188] width 461 height 49
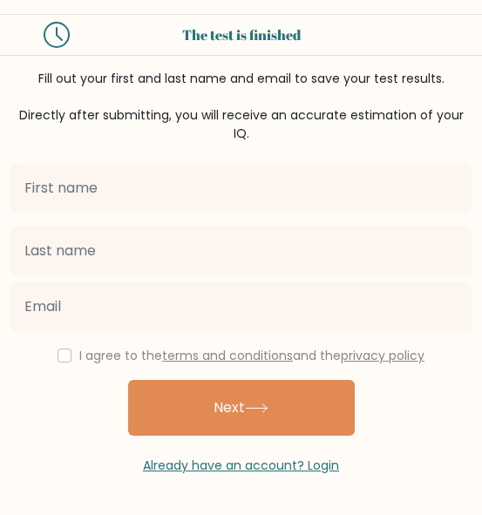
click at [241, 33] on div "The test is finished" at bounding box center [241, 34] width 301 height 21
